Goal: Check status: Check status

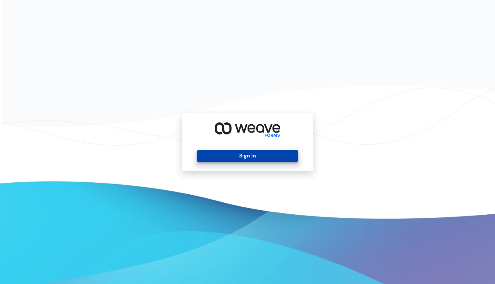
click at [257, 157] on button "Sign In" at bounding box center [247, 156] width 100 height 12
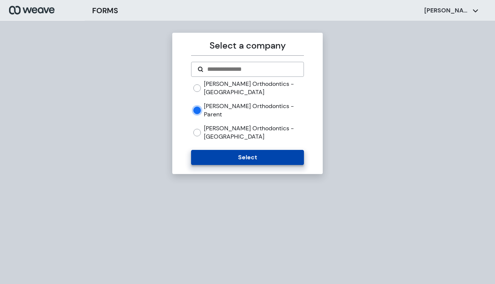
click at [249, 155] on button "Select" at bounding box center [247, 157] width 112 height 15
